Goal: Information Seeking & Learning: Learn about a topic

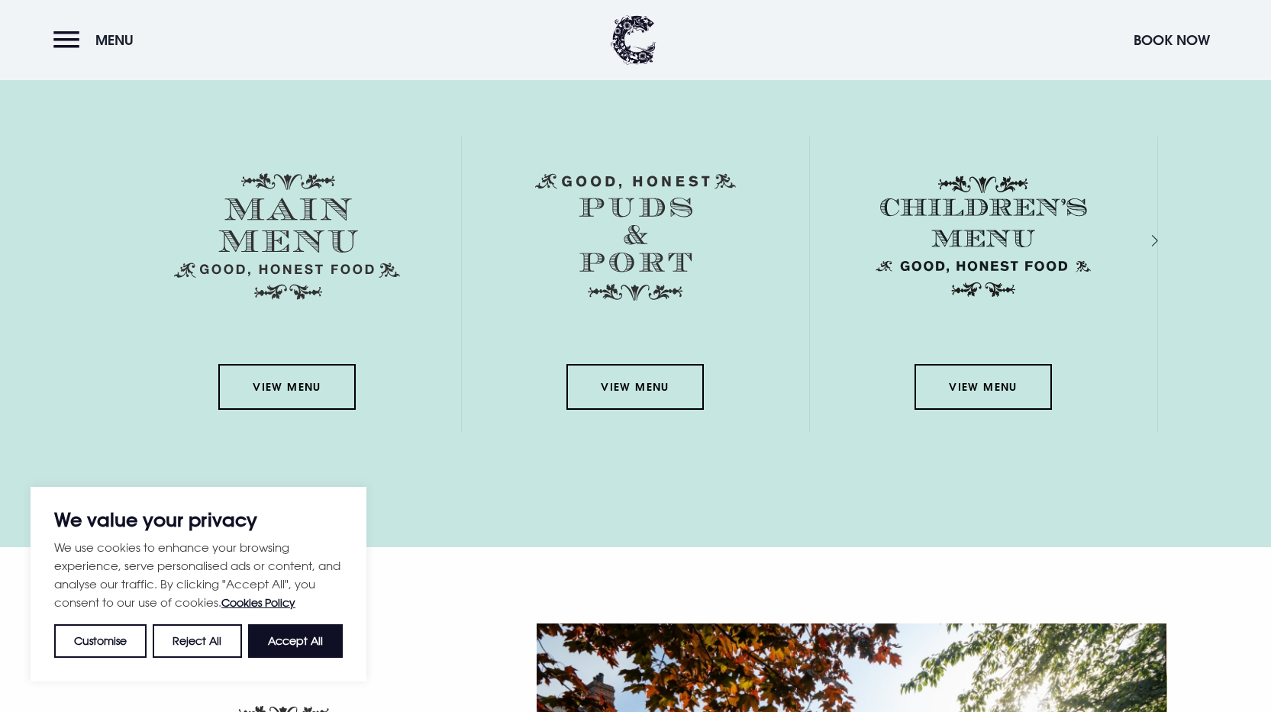
scroll to position [2443, 0]
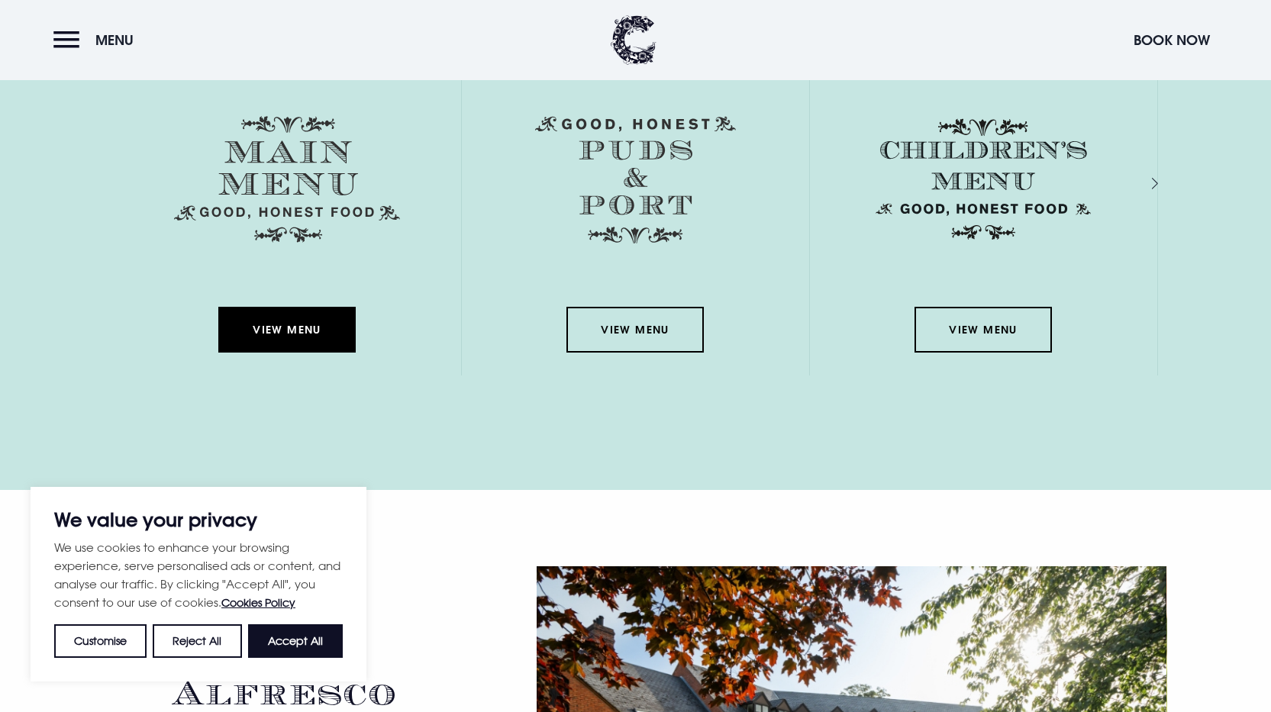
click at [290, 331] on link "View Menu" at bounding box center [286, 330] width 137 height 46
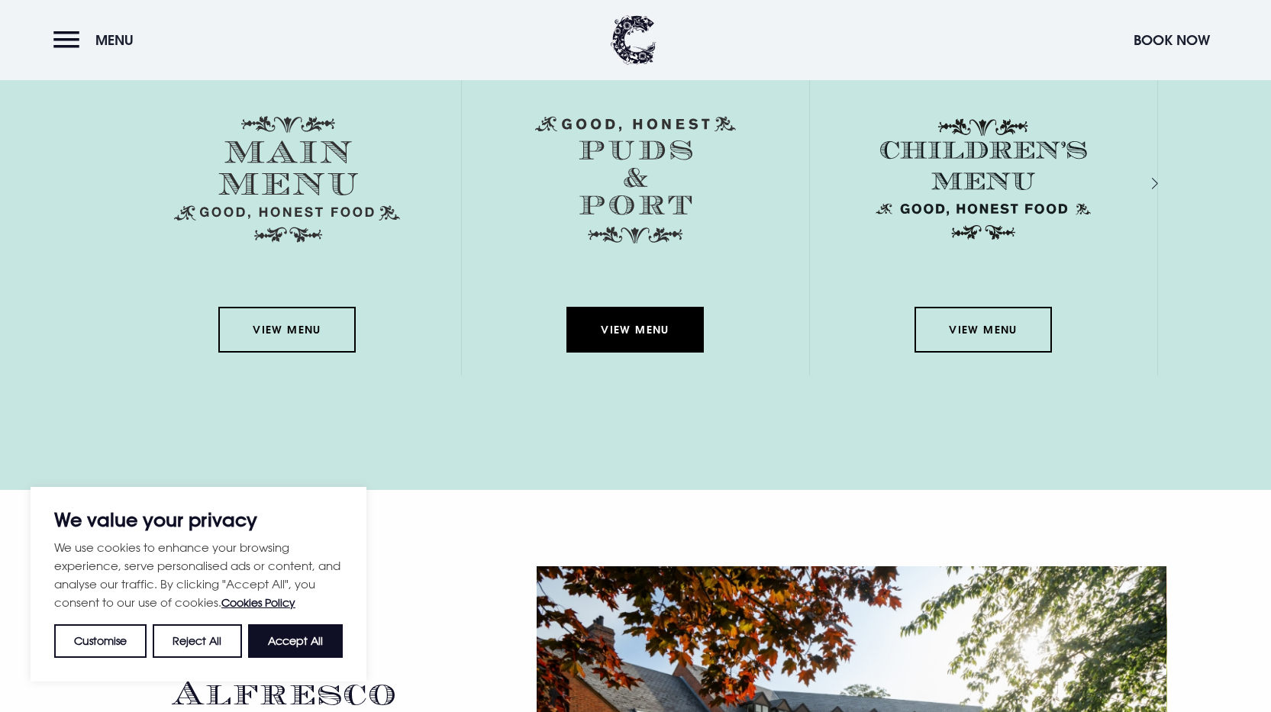
click at [630, 331] on link "View Menu" at bounding box center [634, 330] width 137 height 46
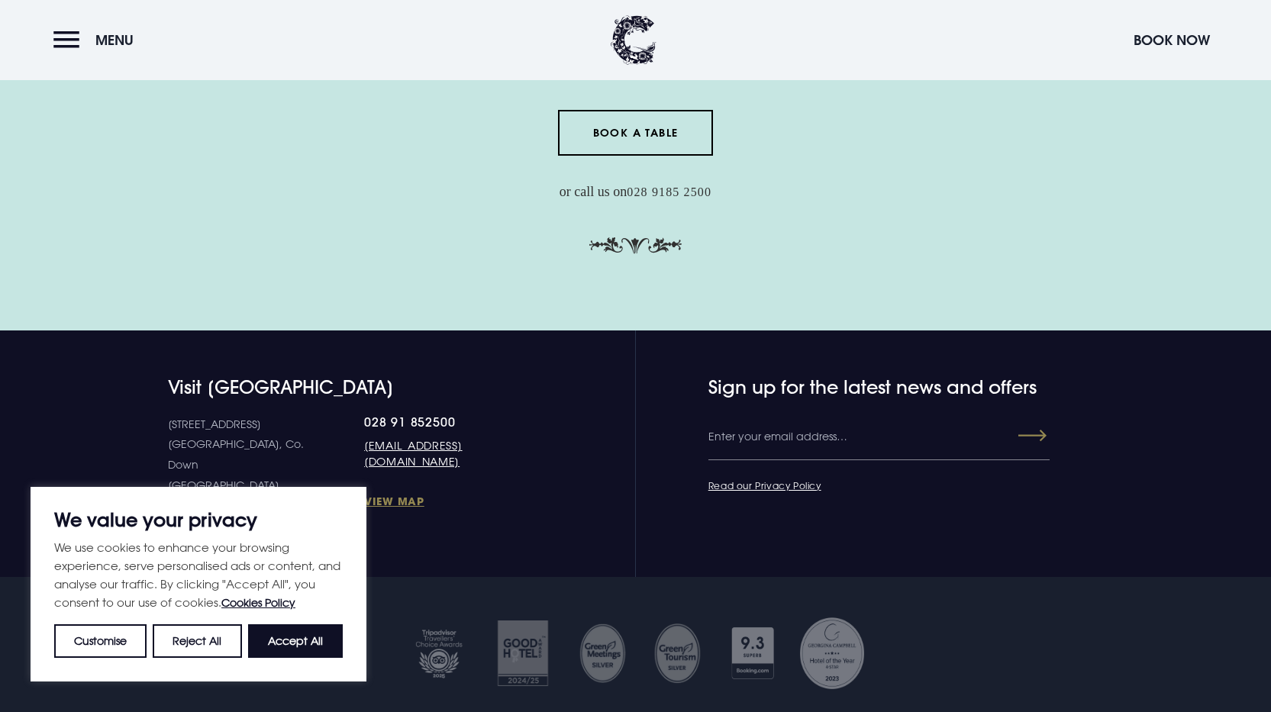
scroll to position [5009, 0]
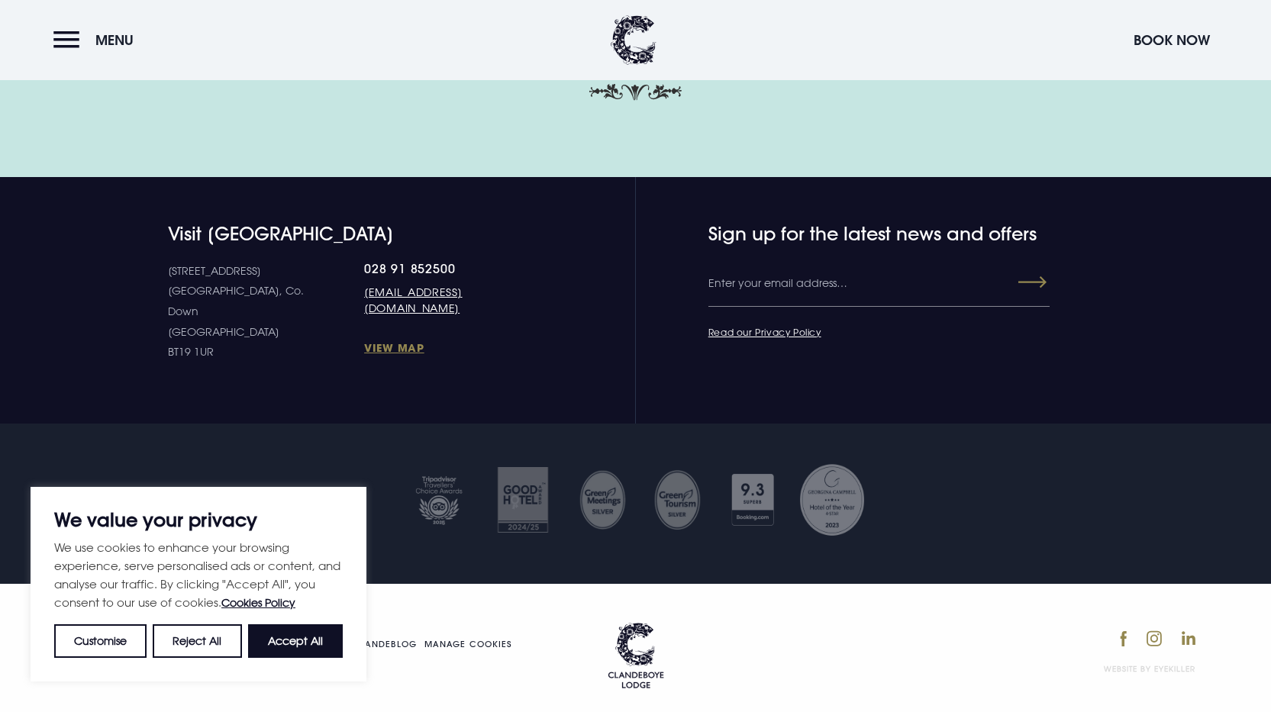
click at [37, 35] on header "Menu Book Now" at bounding box center [635, 40] width 1271 height 80
click at [55, 39] on button "Menu" at bounding box center [97, 40] width 88 height 33
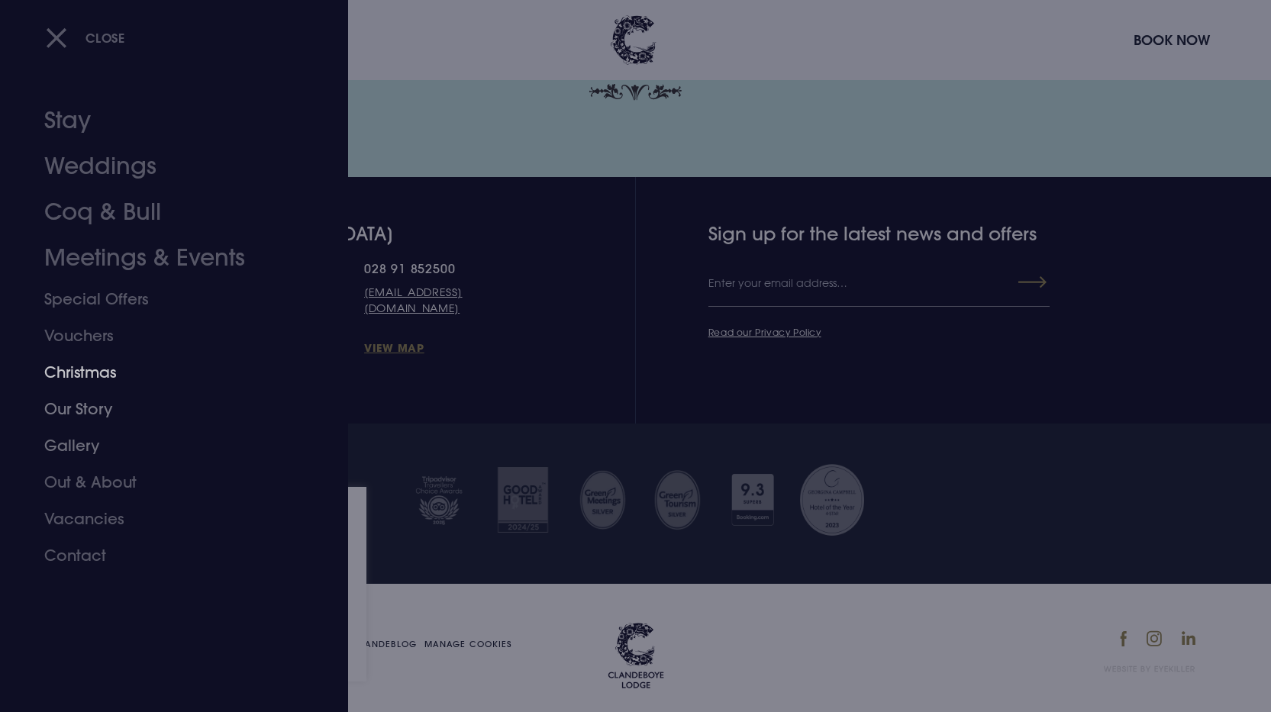
click at [66, 374] on link "Christmas" at bounding box center [164, 372] width 241 height 37
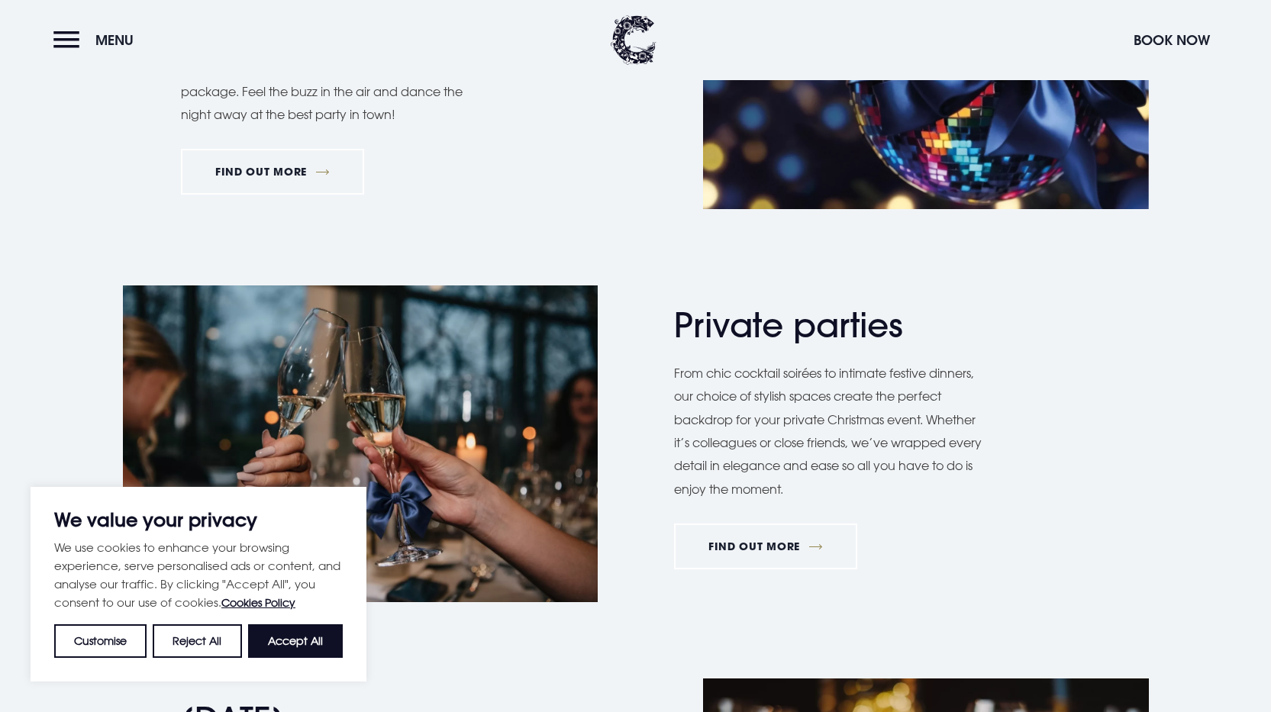
scroll to position [916, 0]
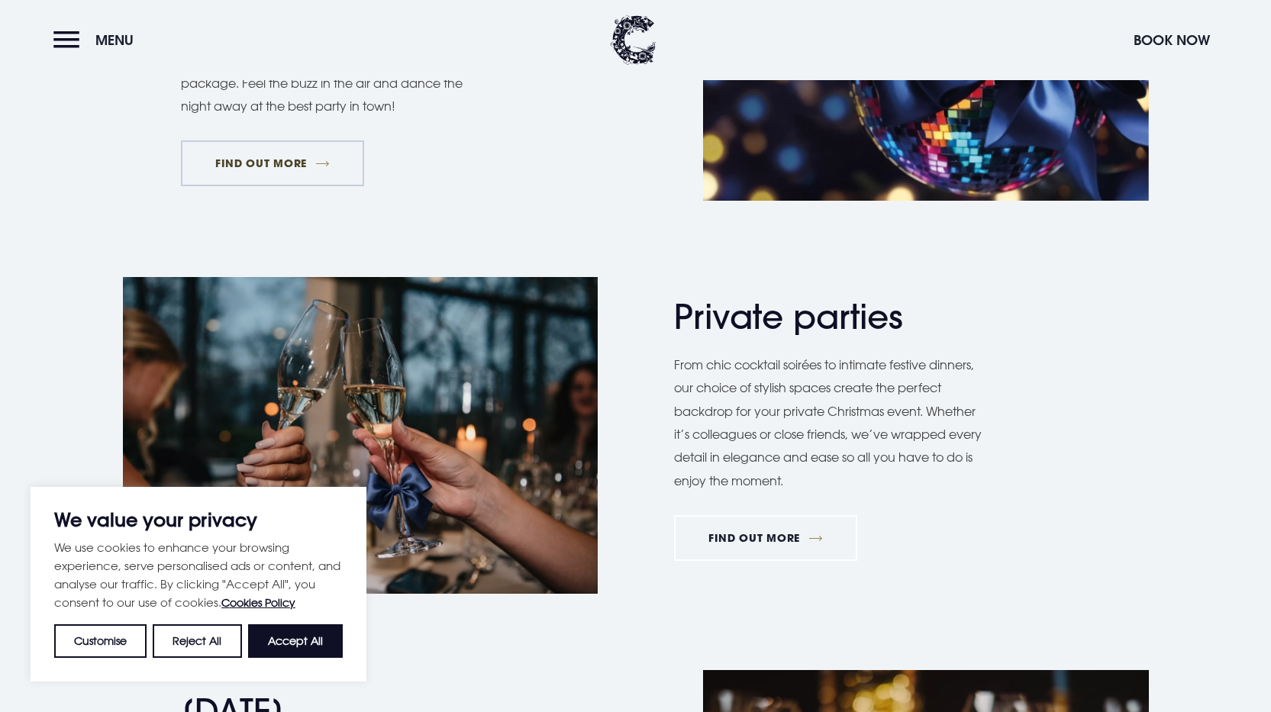
click at [249, 186] on link "FIND OUT MORE" at bounding box center [273, 163] width 184 height 46
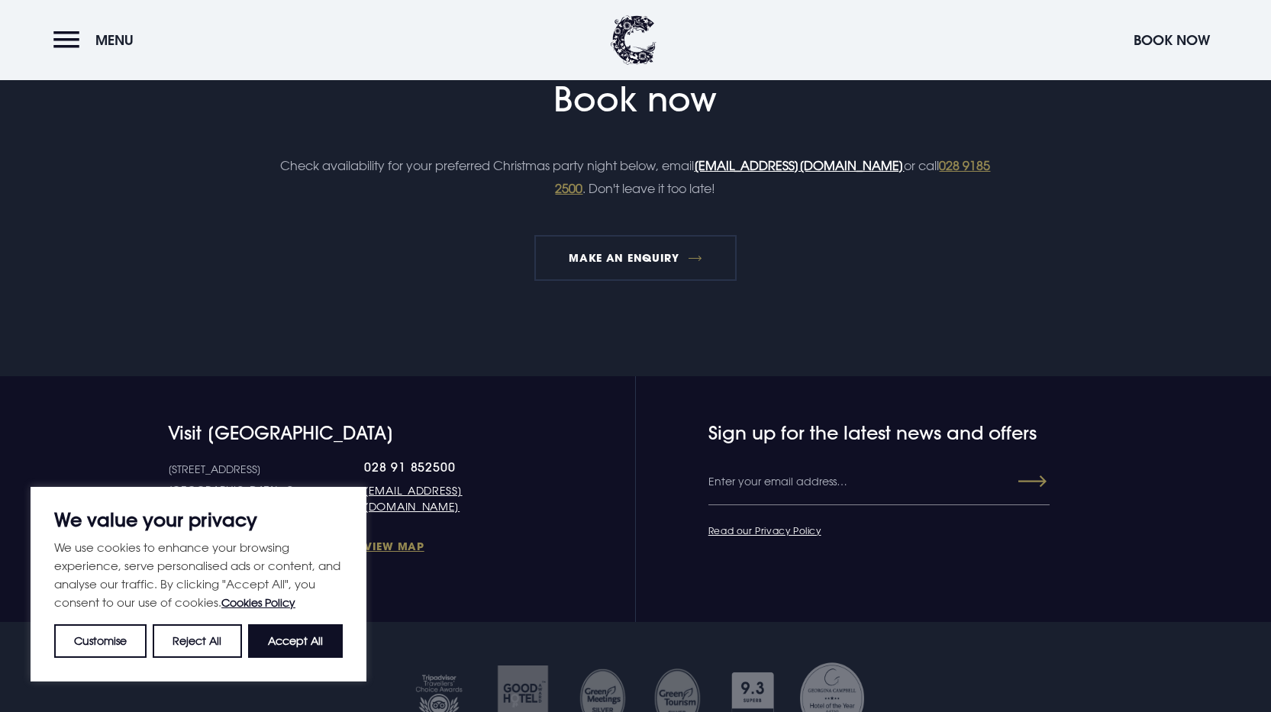
scroll to position [2443, 0]
